Goal: Task Accomplishment & Management: Use online tool/utility

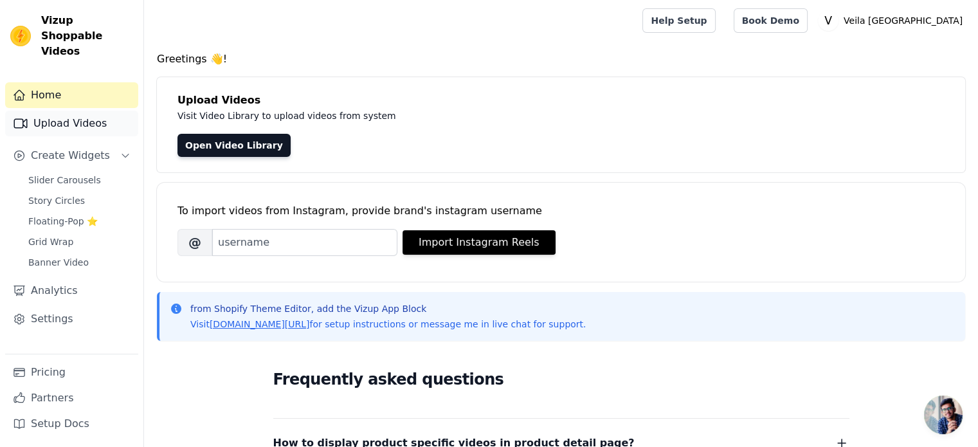
click at [95, 111] on link "Upload Videos" at bounding box center [71, 124] width 133 height 26
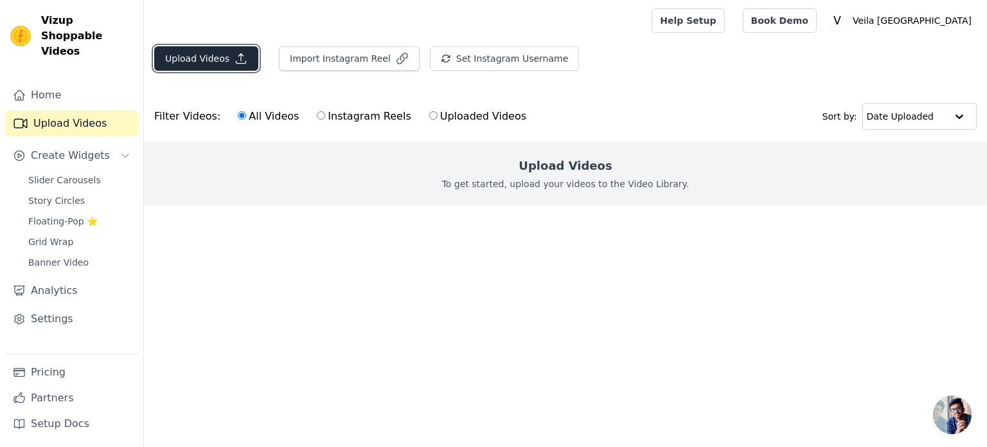
click at [181, 62] on button "Upload Videos" at bounding box center [206, 58] width 104 height 24
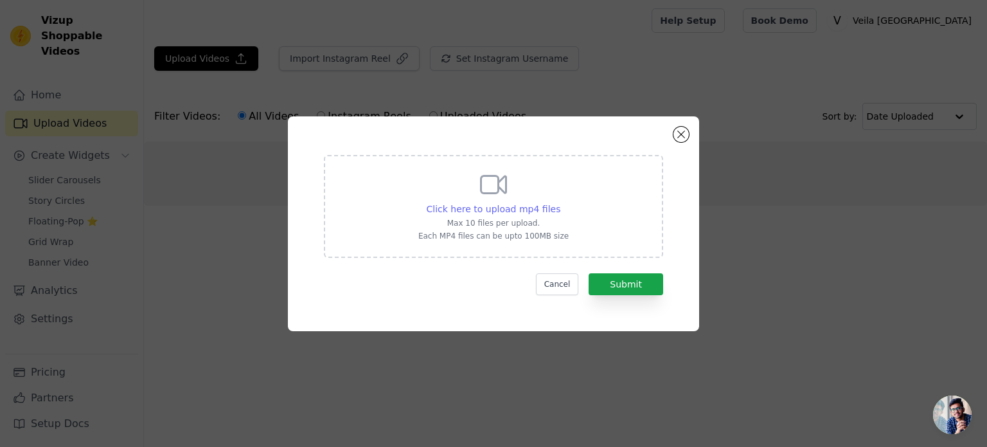
click at [512, 210] on span "Click here to upload mp4 files" at bounding box center [494, 209] width 134 height 10
click at [560, 202] on input "Click here to upload mp4 files Max 10 files per upload. Each MP4 files can be u…" at bounding box center [560, 202] width 1 height 1
type input "C:\fakepath\A.mp4"
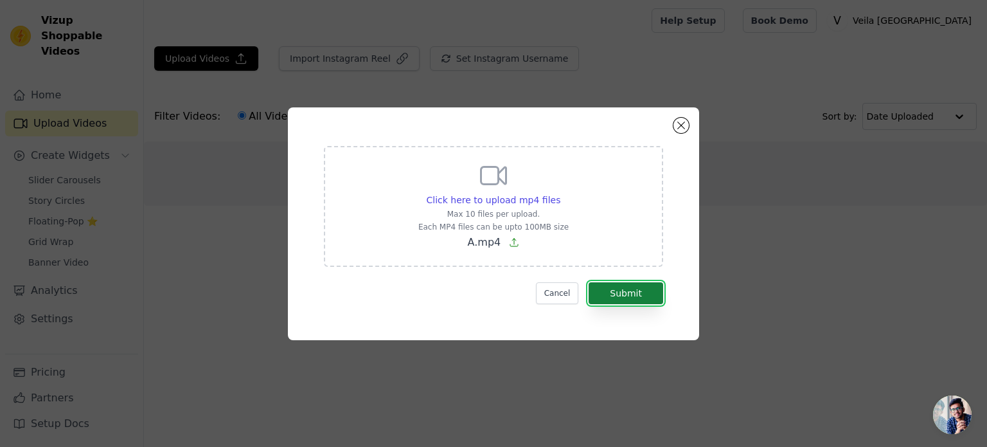
click at [627, 295] on button "Submit" at bounding box center [626, 293] width 75 height 22
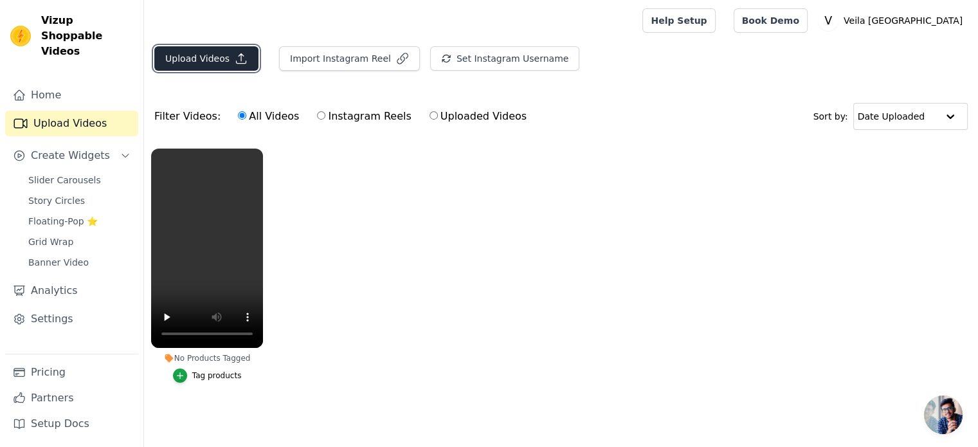
click at [179, 57] on button "Upload Videos" at bounding box center [206, 58] width 104 height 24
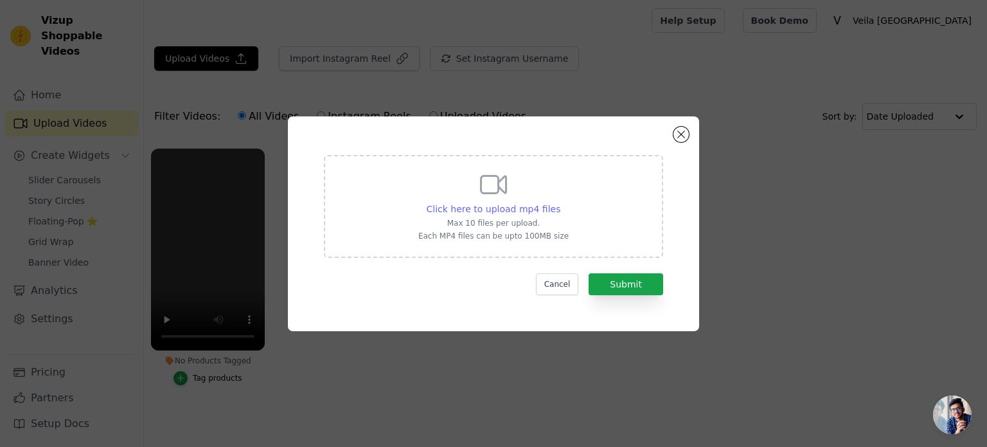
click at [490, 204] on span "Click here to upload mp4 files" at bounding box center [494, 209] width 134 height 10
click at [560, 202] on input "Click here to upload mp4 files Max 10 files per upload. Each MP4 files can be u…" at bounding box center [560, 202] width 1 height 1
type input "C:\fakepath\B.mp4"
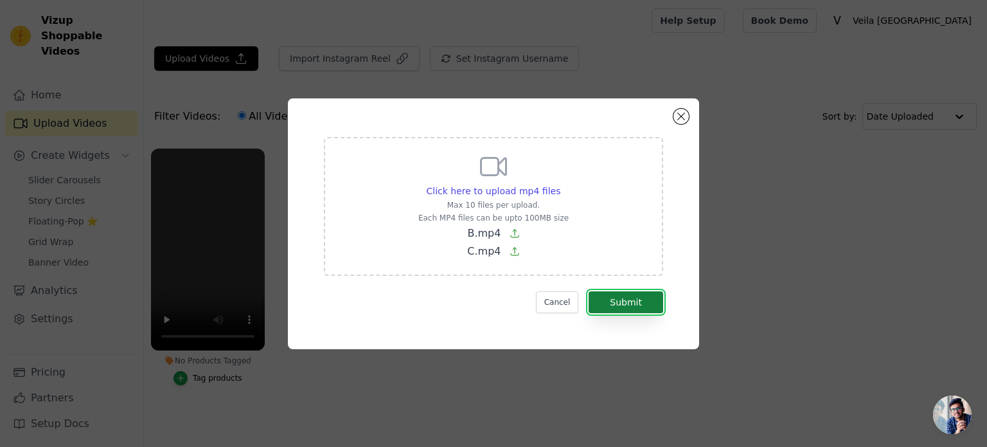
click at [621, 302] on button "Submit" at bounding box center [626, 302] width 75 height 22
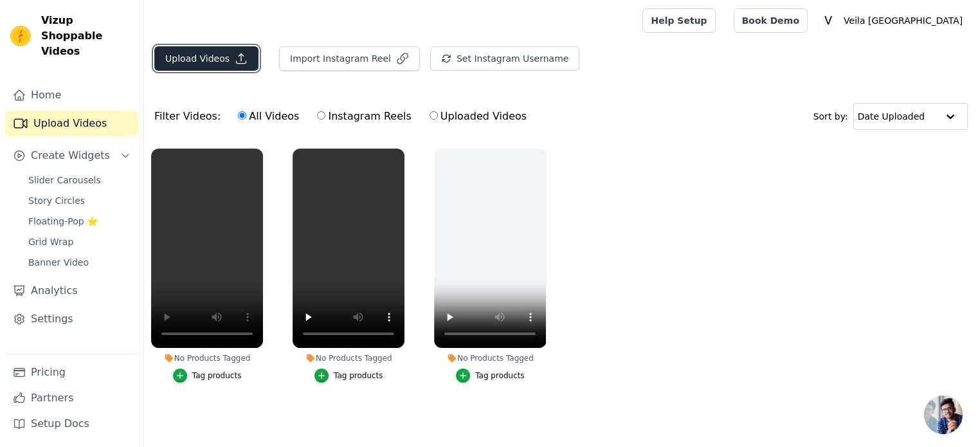
click at [184, 48] on button "Upload Videos" at bounding box center [206, 58] width 104 height 24
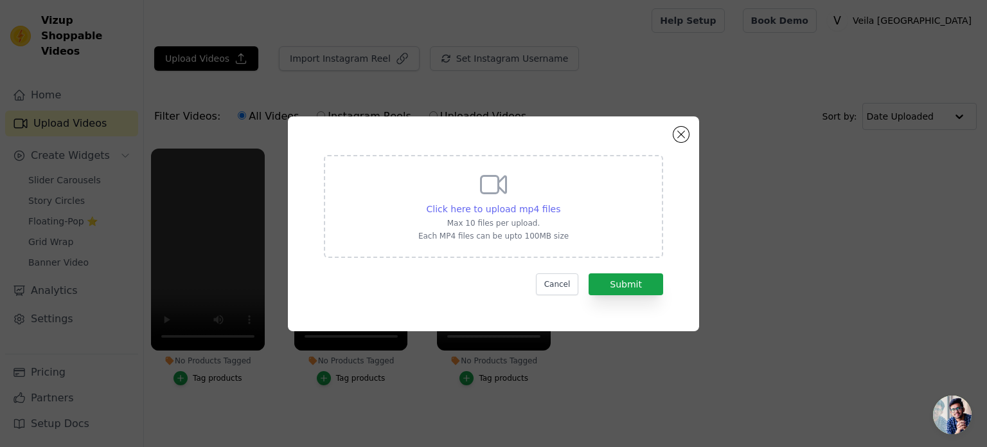
click at [456, 204] on span "Click here to upload mp4 files" at bounding box center [494, 209] width 134 height 10
click at [560, 202] on input "Click here to upload mp4 files Max 10 files per upload. Each MP4 files can be u…" at bounding box center [560, 202] width 1 height 1
type input "C:\fakepath\D.mp4"
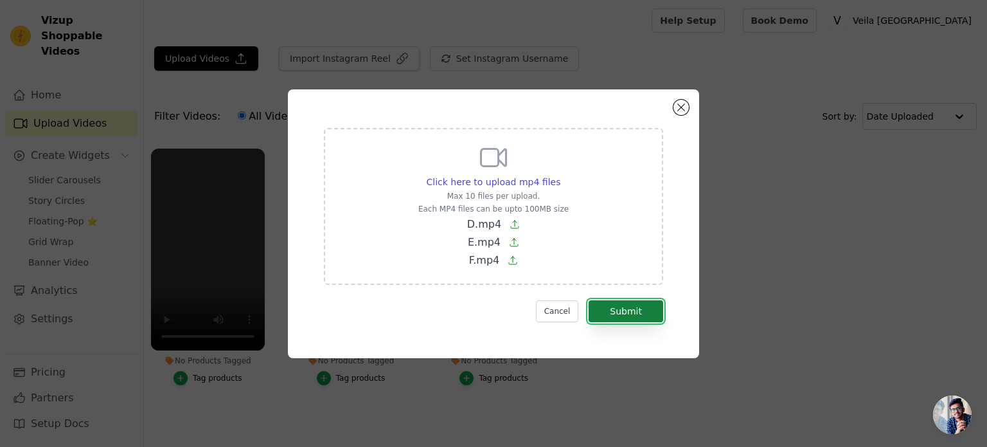
click at [625, 303] on button "Submit" at bounding box center [626, 311] width 75 height 22
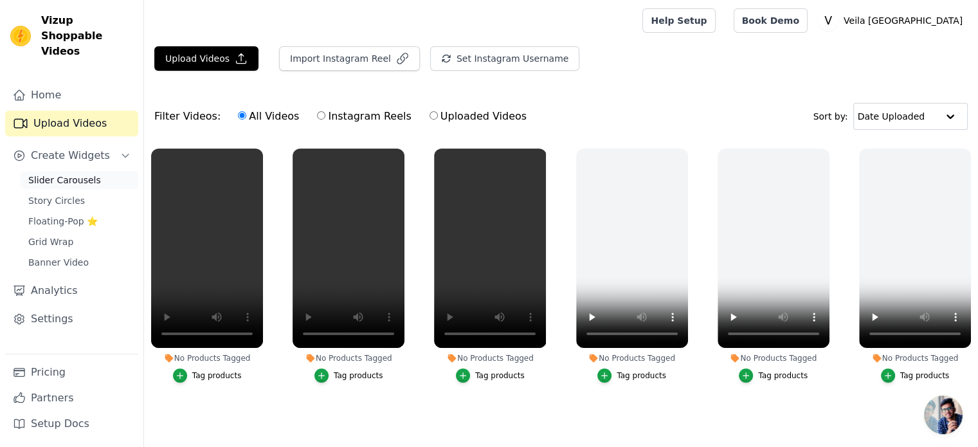
click at [51, 174] on span "Slider Carousels" at bounding box center [64, 180] width 73 height 13
